Goal: Task Accomplishment & Management: Manage account settings

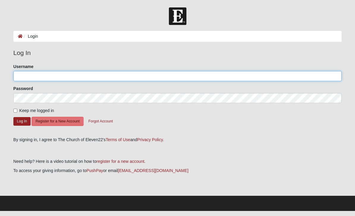
click at [21, 72] on input "Username" at bounding box center [177, 76] width 329 height 10
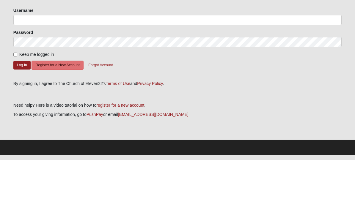
click at [52, 117] on button "Register for a New Account" at bounding box center [58, 121] width 52 height 9
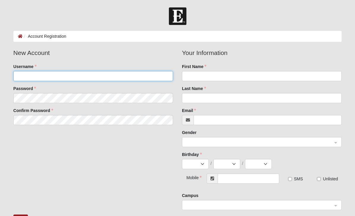
click at [30, 75] on input "Username" at bounding box center [93, 76] width 160 height 10
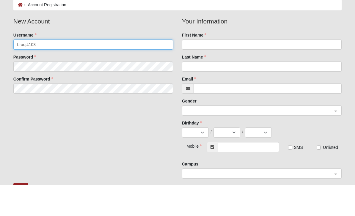
type input "bradj4103"
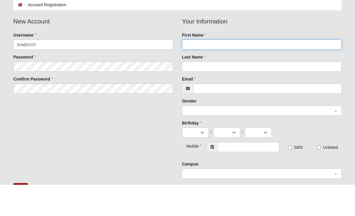
click at [216, 71] on input "First Name" at bounding box center [262, 76] width 160 height 10
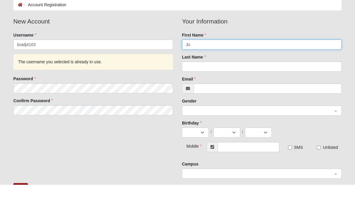
type input "Jo"
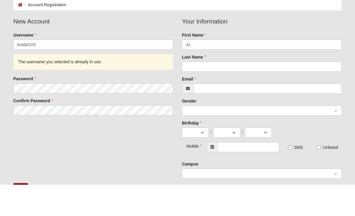
click at [107, 48] on fieldset "New Account Username bradj4103 The username you selected is already in use. Pas…" at bounding box center [93, 99] width 169 height 103
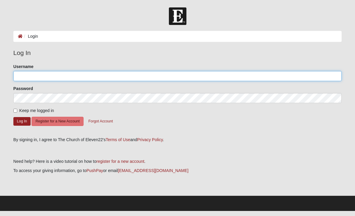
click at [27, 74] on input "Username" at bounding box center [177, 76] width 329 height 10
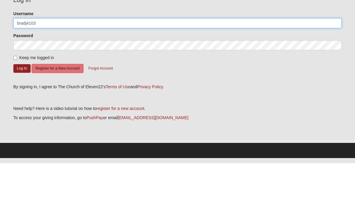
type input "bradj4103"
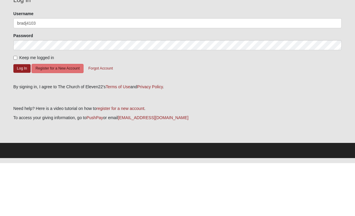
click at [13, 108] on label "Keep me logged in" at bounding box center [33, 111] width 41 height 6
click at [13, 109] on input "Keep me logged in" at bounding box center [15, 111] width 4 height 4
checkbox input "true"
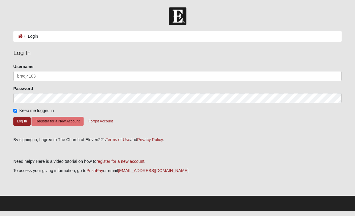
click at [24, 120] on button "Log In" at bounding box center [21, 121] width 17 height 9
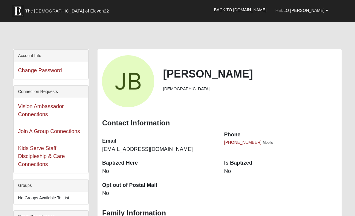
click at [328, 7] on link "Hello [PERSON_NAME]" at bounding box center [302, 10] width 62 height 15
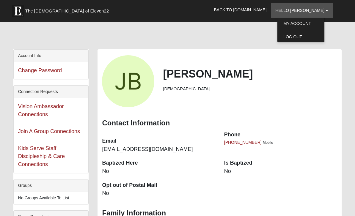
click at [316, 84] on div "[PERSON_NAME] [DEMOGRAPHIC_DATA]" at bounding box center [250, 81] width 183 height 27
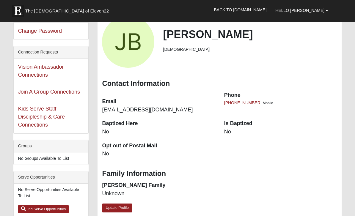
scroll to position [41, 0]
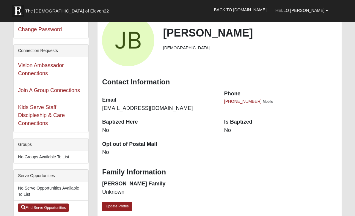
click at [32, 158] on li "No Groups Available To List" at bounding box center [51, 158] width 75 height 12
click at [25, 116] on link "Kids Serve Staff Discipleship & Care Connections" at bounding box center [41, 116] width 47 height 22
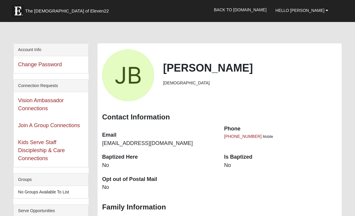
scroll to position [5, 0]
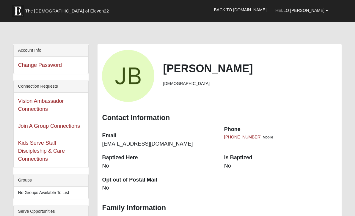
click at [28, 104] on link "Vision Ambassador Connections" at bounding box center [41, 105] width 46 height 14
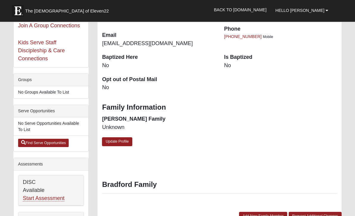
scroll to position [106, 0]
click at [269, 215] on link "Add New Family Member" at bounding box center [263, 216] width 48 height 9
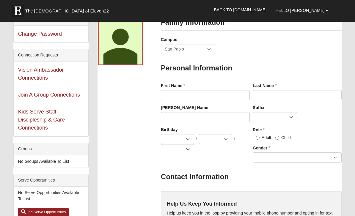
scroll to position [27, 0]
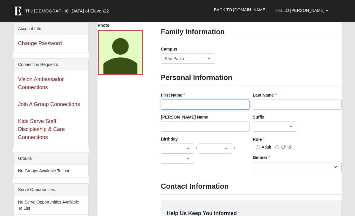
click at [208, 105] on input "First Name" at bounding box center [205, 105] width 89 height 10
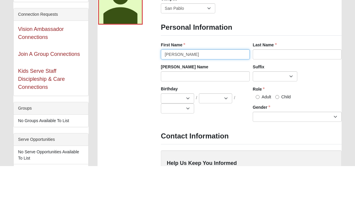
type input "[PERSON_NAME]"
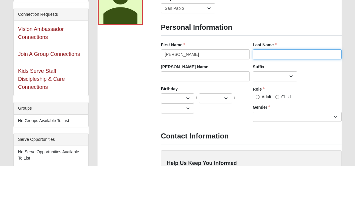
click at [286, 100] on input "Last Name" at bounding box center [297, 105] width 89 height 10
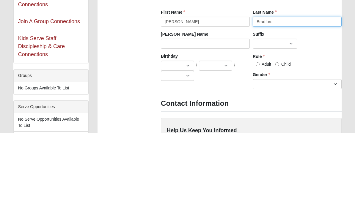
type input "Bradford"
click at [258, 146] on input "Adult" at bounding box center [258, 148] width 4 height 4
radio input "true"
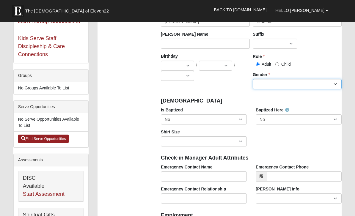
click at [284, 85] on select "[DEMOGRAPHIC_DATA] [DEMOGRAPHIC_DATA]" at bounding box center [297, 84] width 89 height 10
select select "[DEMOGRAPHIC_DATA]"
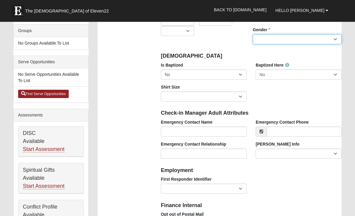
scroll to position [155, 0]
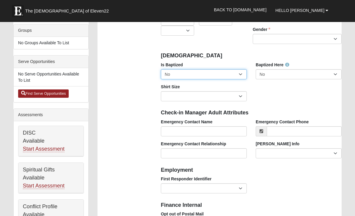
click at [233, 75] on select "No Yes" at bounding box center [204, 74] width 86 height 10
select select "True"
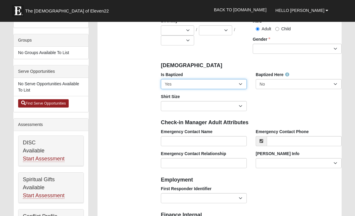
scroll to position [146, 0]
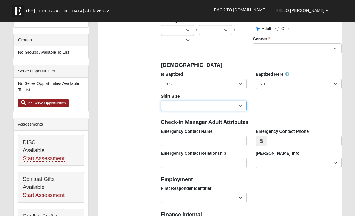
click at [236, 105] on select "Adult Small Adult Medium Adult Large Adult XL Adult XXL Adult 3XL Adult 4XL You…" at bounding box center [204, 106] width 86 height 10
select select "Adult Medium"
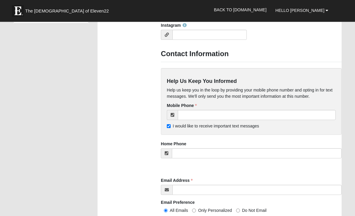
scroll to position [492, 0]
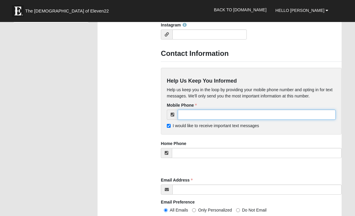
click at [239, 113] on input "tel" at bounding box center [257, 115] width 158 height 10
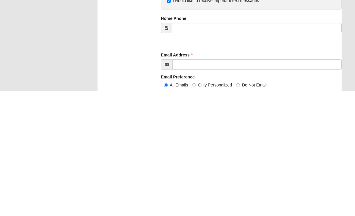
scroll to position [494, 0]
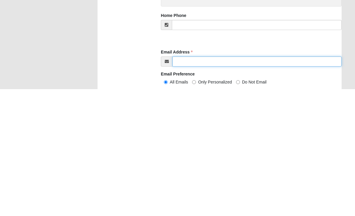
click at [261, 184] on input "Email Address" at bounding box center [257, 189] width 169 height 10
type input "[PHONE_NUMBER]"
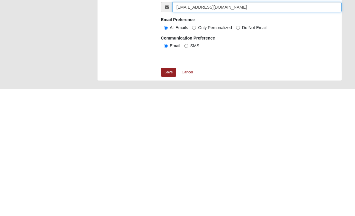
scroll to position [548, 0]
type input "[EMAIL_ADDRESS][DOMAIN_NAME]"
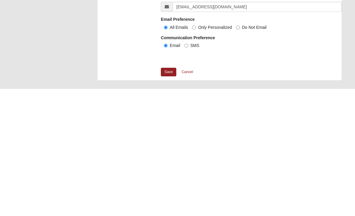
click at [163, 195] on link "Save" at bounding box center [168, 199] width 15 height 9
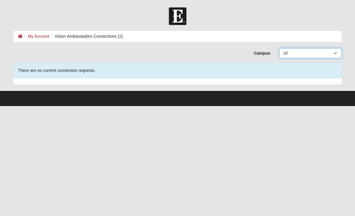
click at [322, 57] on select "All Arlington Baymeadows Eleven22 Online [PERSON_NAME][GEOGRAPHIC_DATA] Jesup […" at bounding box center [311, 53] width 63 height 10
select select "3"
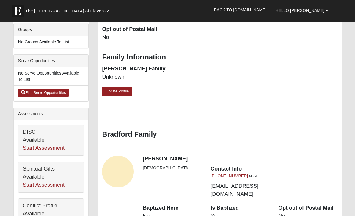
scroll to position [157, 0]
click at [118, 87] on link "Update Profile" at bounding box center [117, 91] width 30 height 9
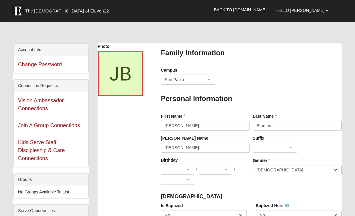
scroll to position [0, 0]
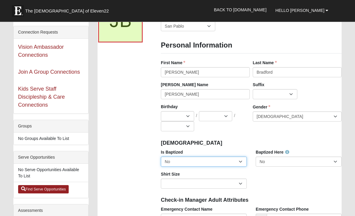
click at [231, 161] on select "No Yes" at bounding box center [204, 162] width 86 height 10
click at [216, 166] on select "No Yes" at bounding box center [204, 162] width 86 height 10
select select "True"
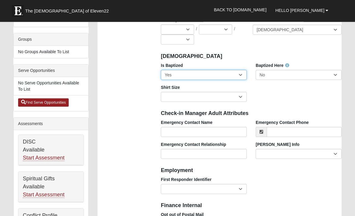
scroll to position [146, 0]
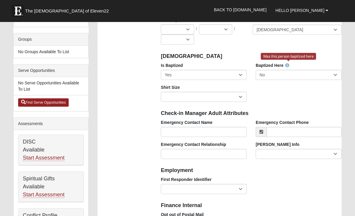
click at [288, 66] on icon at bounding box center [288, 65] width 4 height 4
click at [301, 100] on div "Is Baptized No Yes Baptized Here No Yes Shirt Size Adult Small Adult Medium Adu…" at bounding box center [252, 85] width 190 height 44
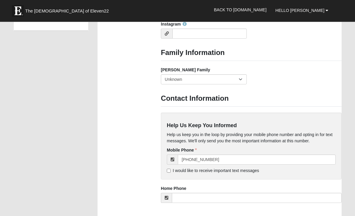
scroll to position [485, 0]
click at [241, 79] on select "Yes, we are a current foster family No, we are a former foster family No, we ha…" at bounding box center [204, 79] width 86 height 10
select select "2891"
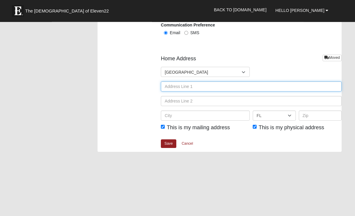
click at [206, 87] on input "text" at bounding box center [251, 87] width 181 height 10
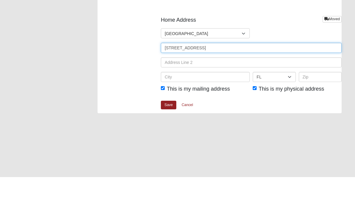
type input "14030 Atlantic blvd unit 3409"
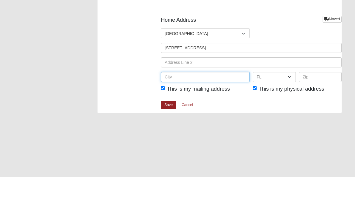
click at [216, 111] on input "text" at bounding box center [205, 116] width 89 height 10
type input "Jacksonville"
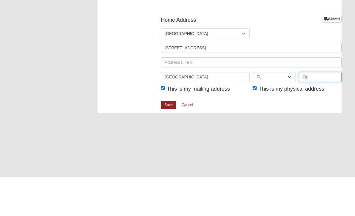
click at [318, 111] on input "text" at bounding box center [320, 116] width 43 height 10
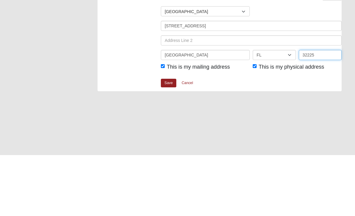
type input "32225"
click at [167, 140] on link "Save" at bounding box center [168, 144] width 15 height 9
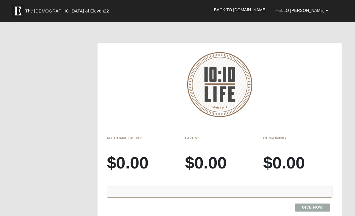
scroll to position [516, 0]
click at [310, 204] on link "Give Now" at bounding box center [313, 208] width 36 height 8
